Goal: Obtain resource: Download file/media

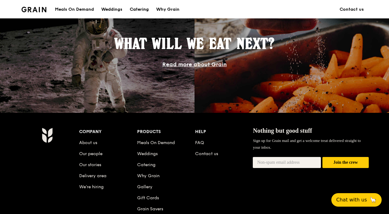
click at [135, 10] on div "Catering" at bounding box center [139, 9] width 19 height 18
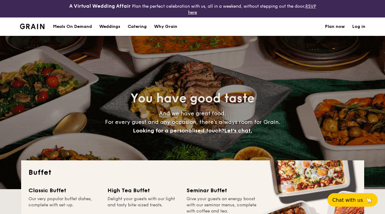
select select
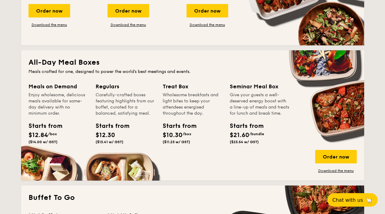
scroll to position [215, 0]
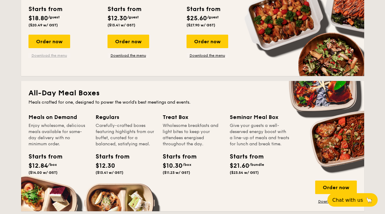
click at [47, 54] on link "Download the menu" at bounding box center [50, 55] width 42 height 5
